Goal: Information Seeking & Learning: Learn about a topic

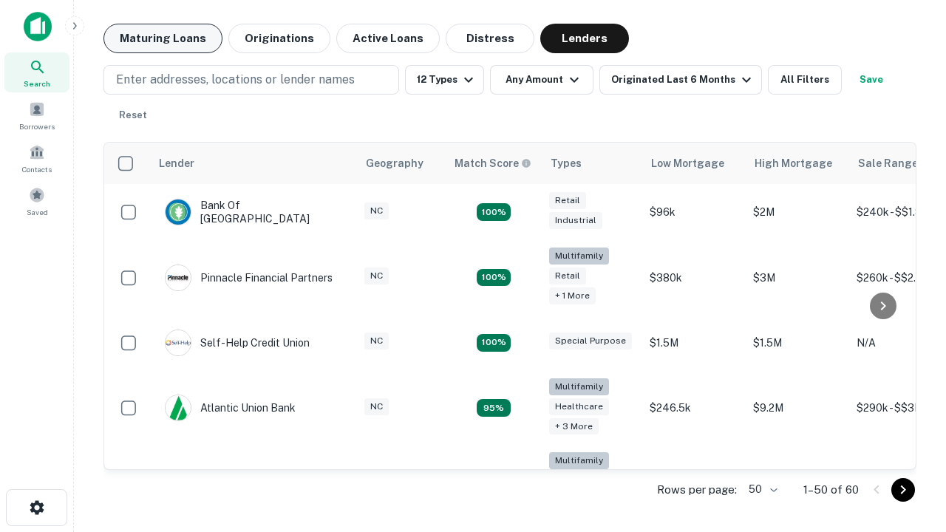
click at [163, 38] on button "Maturing Loans" at bounding box center [162, 39] width 119 height 30
